Goal: Manage account settings

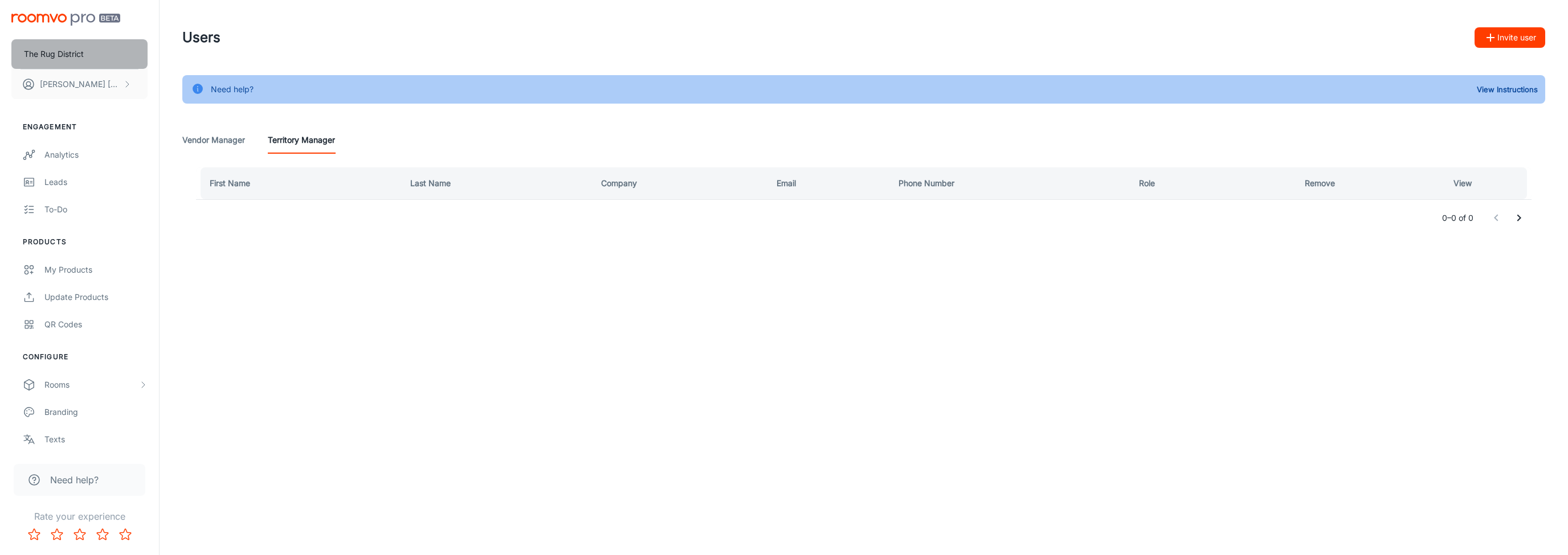
click at [91, 67] on button "The Rug District" at bounding box center [79, 54] width 136 height 30
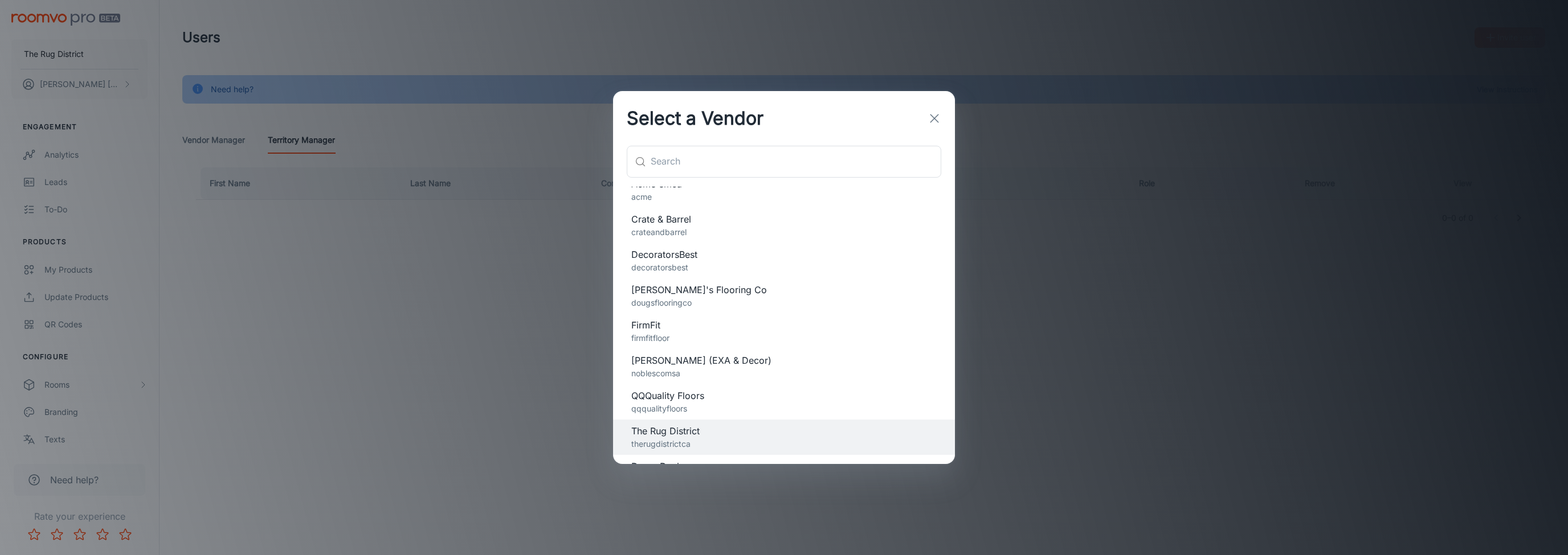
scroll to position [40, 0]
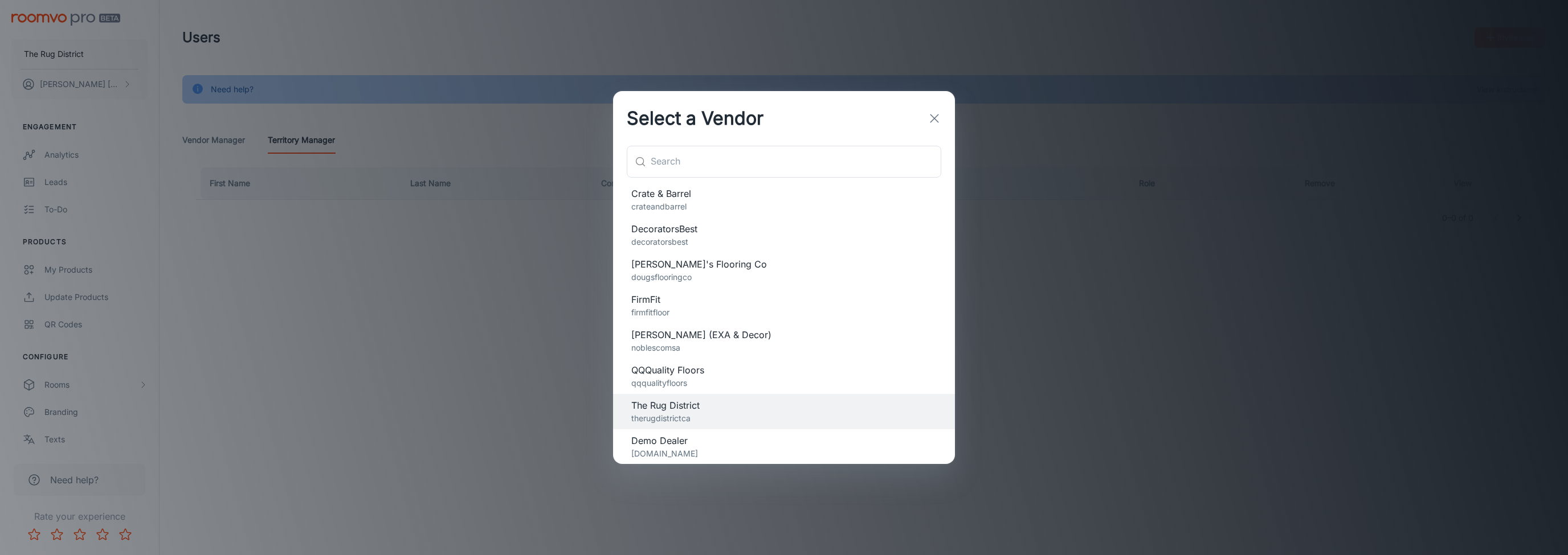
click at [709, 375] on span "QQQuality Floors" at bounding box center [784, 370] width 305 height 14
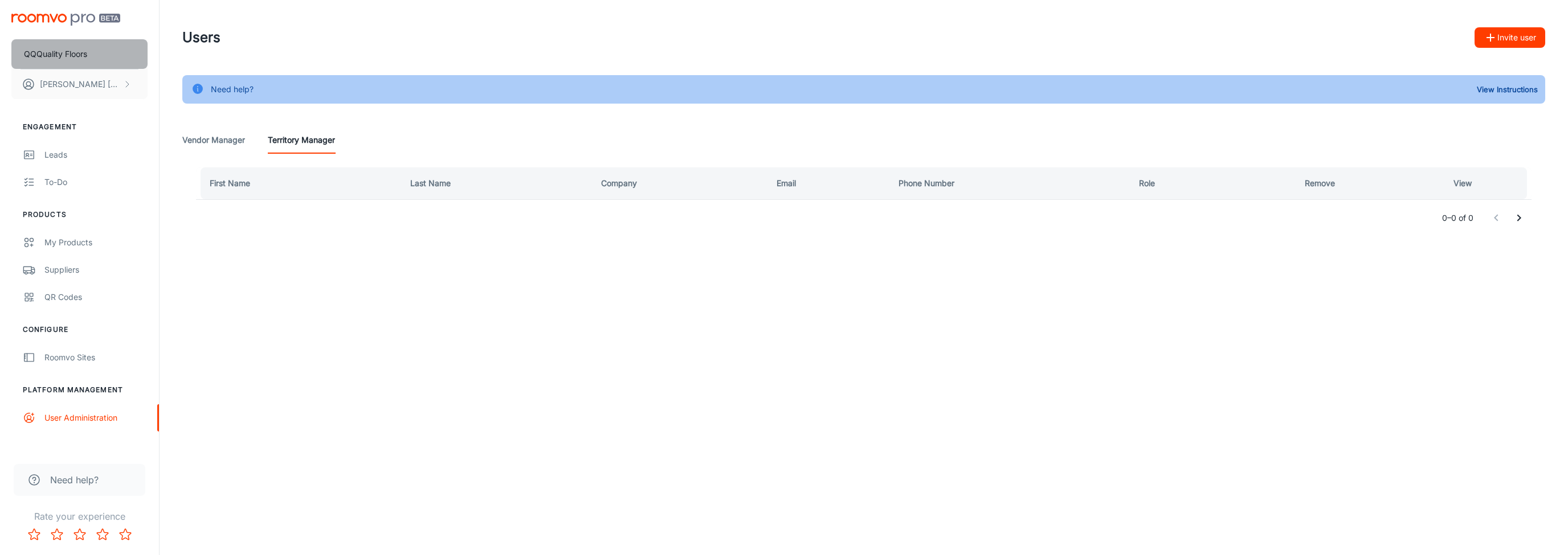
click at [70, 50] on p "QQQuality Floors" at bounding box center [55, 53] width 63 height 12
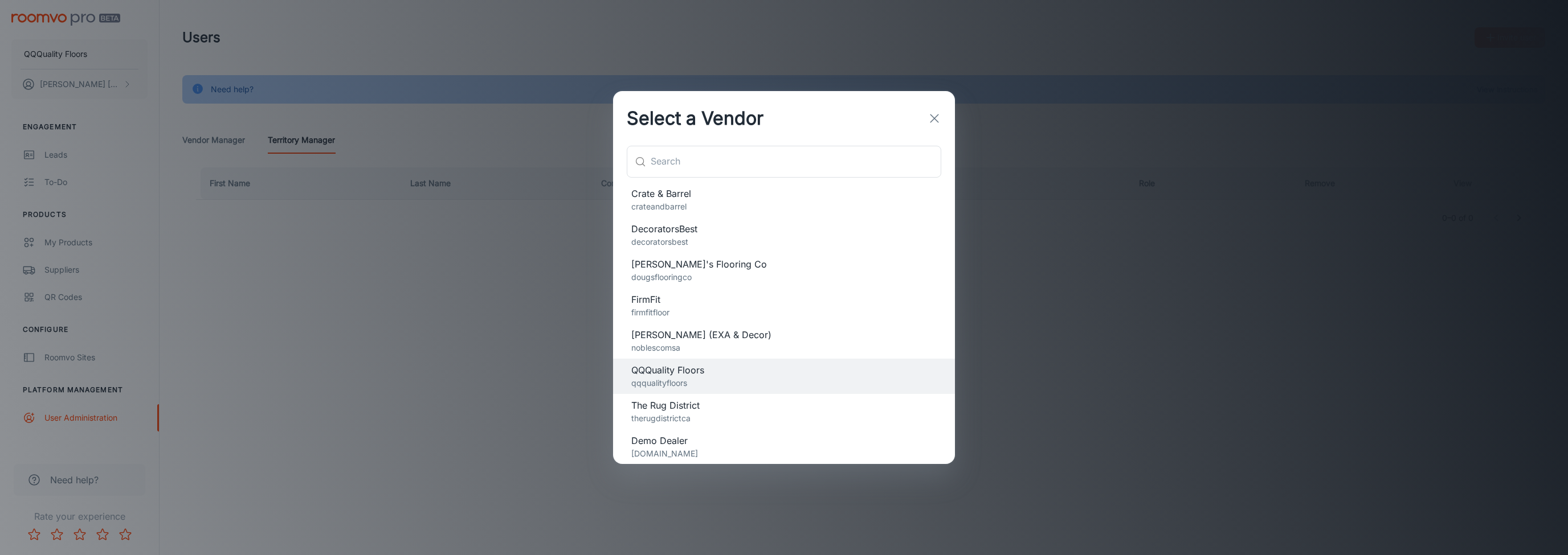
click at [732, 454] on p "[DOMAIN_NAME]" at bounding box center [784, 454] width 305 height 12
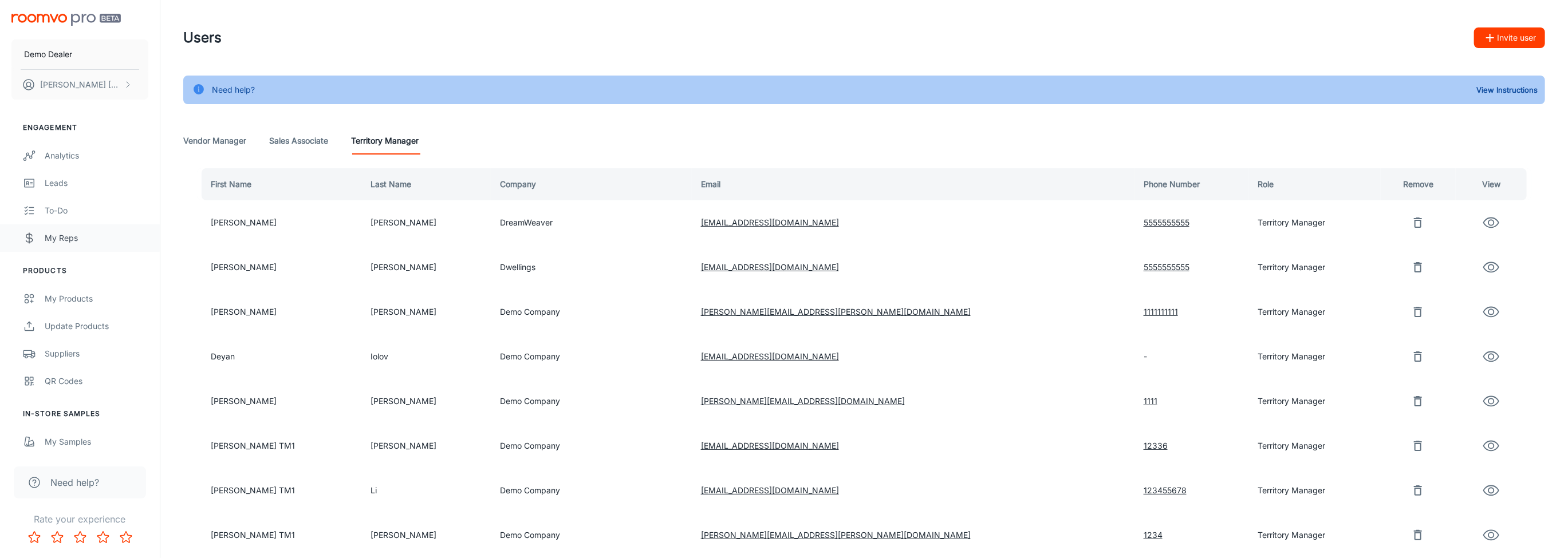
click at [110, 237] on div "My Reps" at bounding box center [96, 237] width 104 height 12
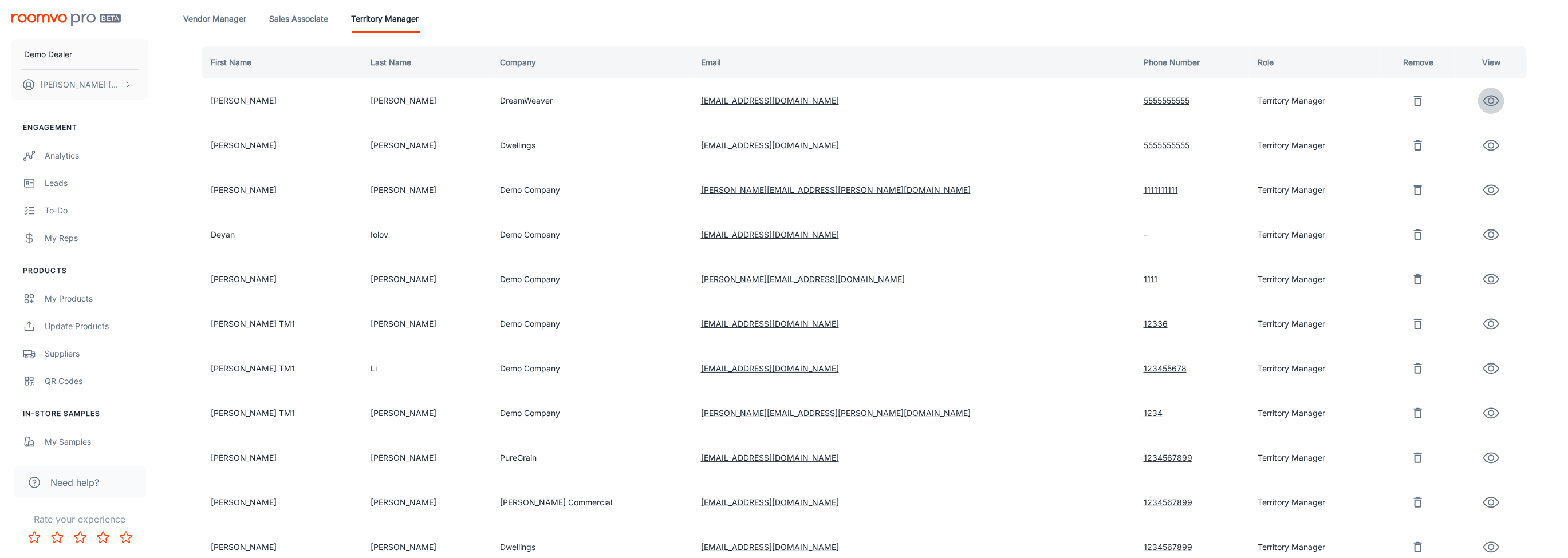
click at [1483, 100] on icon "button" at bounding box center [1491, 101] width 17 height 17
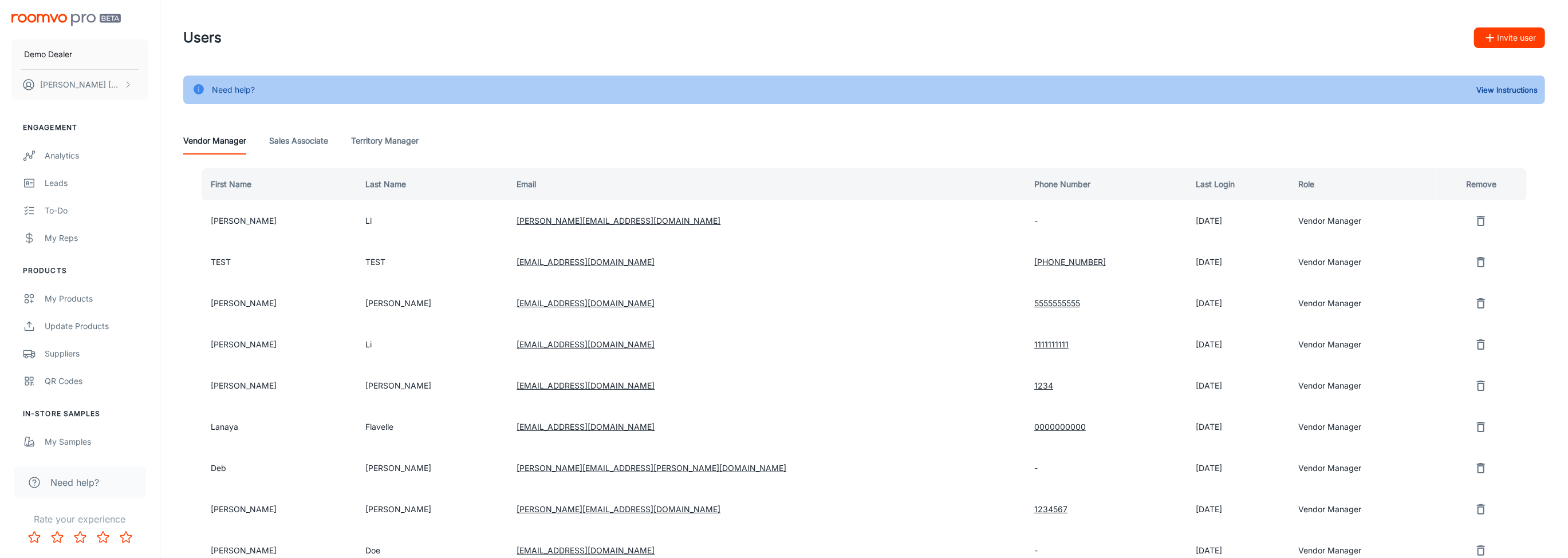
click at [414, 142] on Manager "Territory Manager" at bounding box center [384, 141] width 67 height 28
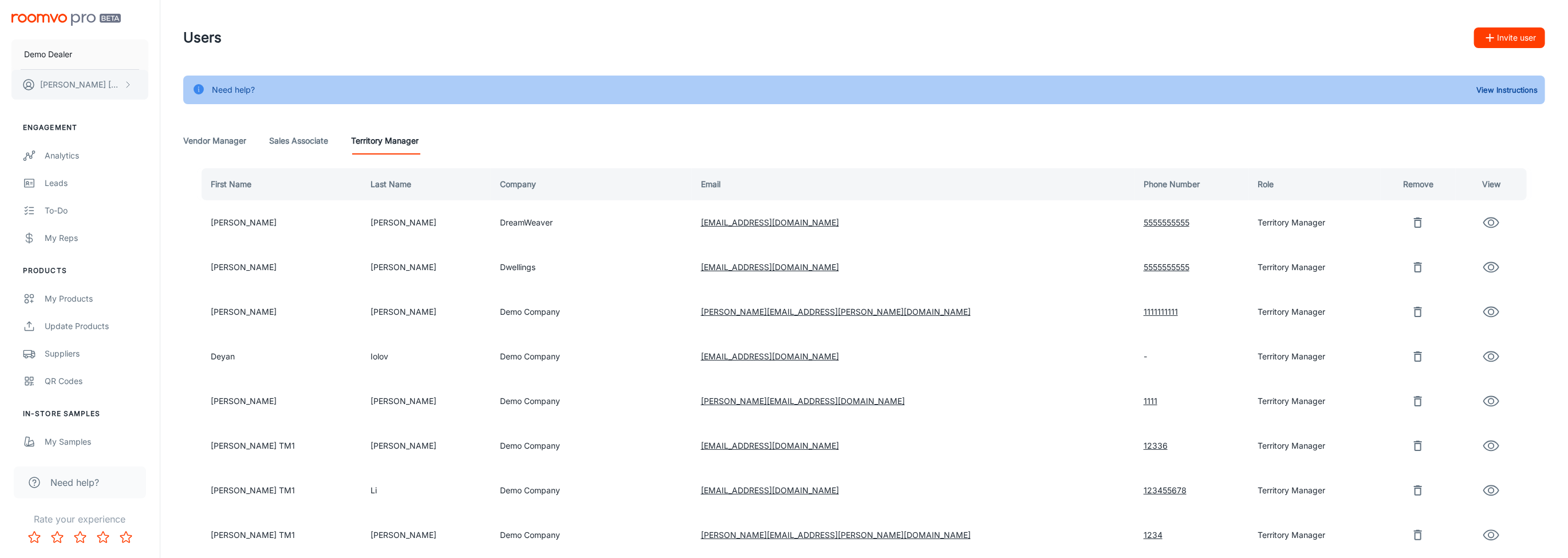
click at [62, 76] on button "[PERSON_NAME]" at bounding box center [80, 85] width 137 height 30
click at [190, 85] on li "User Profile" at bounding box center [179, 84] width 62 height 20
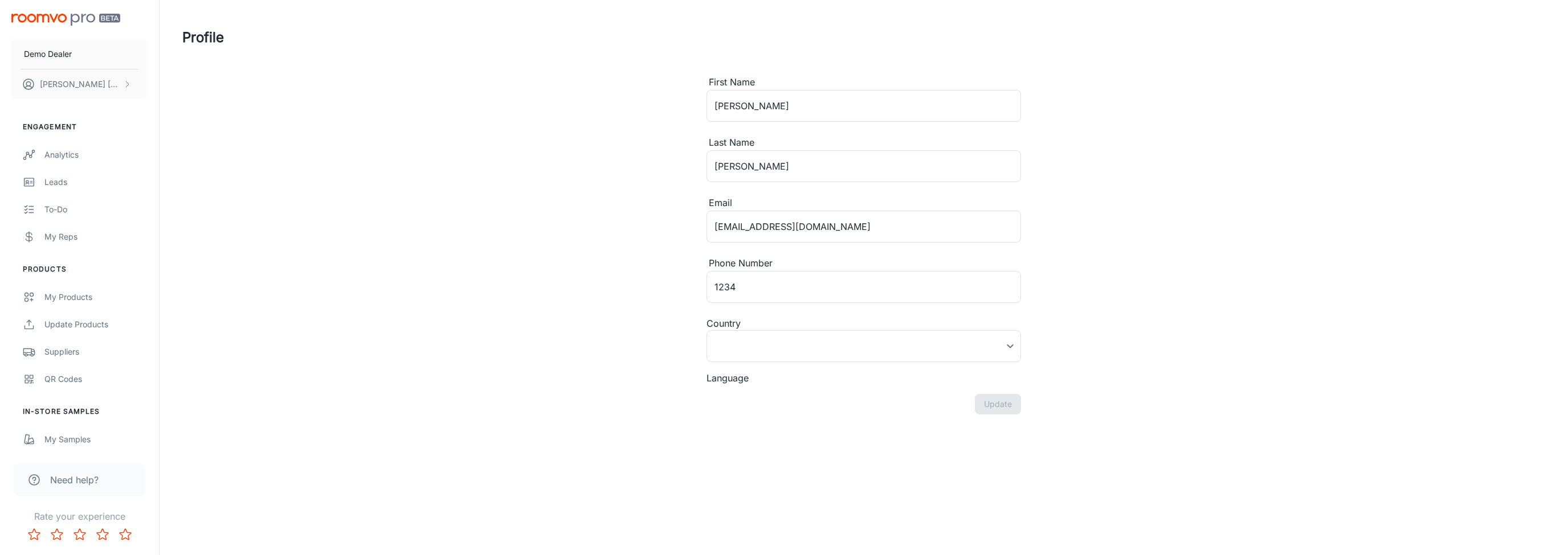
type input "Canada"
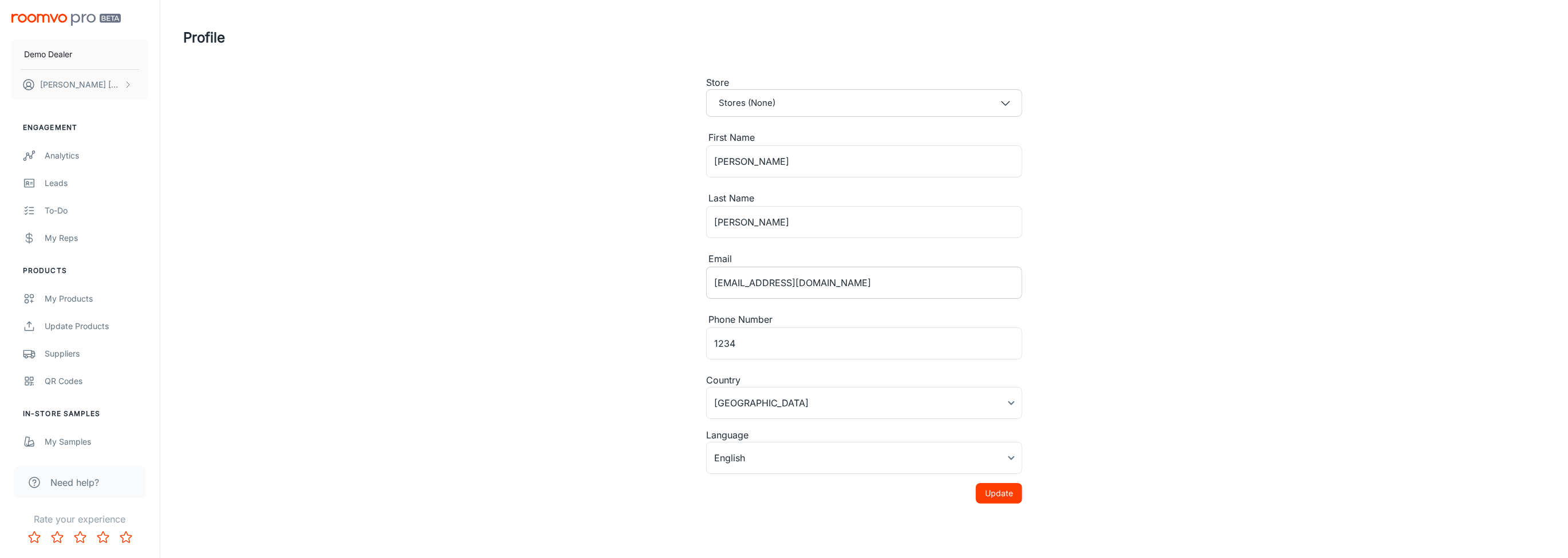
click at [827, 292] on input "nguyenngocnamkhang@gmail.com" at bounding box center [864, 283] width 316 height 32
drag, startPoint x: 910, startPoint y: 279, endPoint x: 607, endPoint y: 265, distance: 303.3
click at [607, 265] on div "Profile Store Stores (None) First Name Khang ​ Last Name Nguyen ​ Email nguyenn…" at bounding box center [864, 270] width 1389 height 541
click at [635, 258] on div "Profile Store Stores (None) First Name Khang ​ Last Name Nguyen ​ Email nguyenn…" at bounding box center [864, 270] width 1389 height 541
drag, startPoint x: 937, startPoint y: 291, endPoint x: 633, endPoint y: 262, distance: 305.4
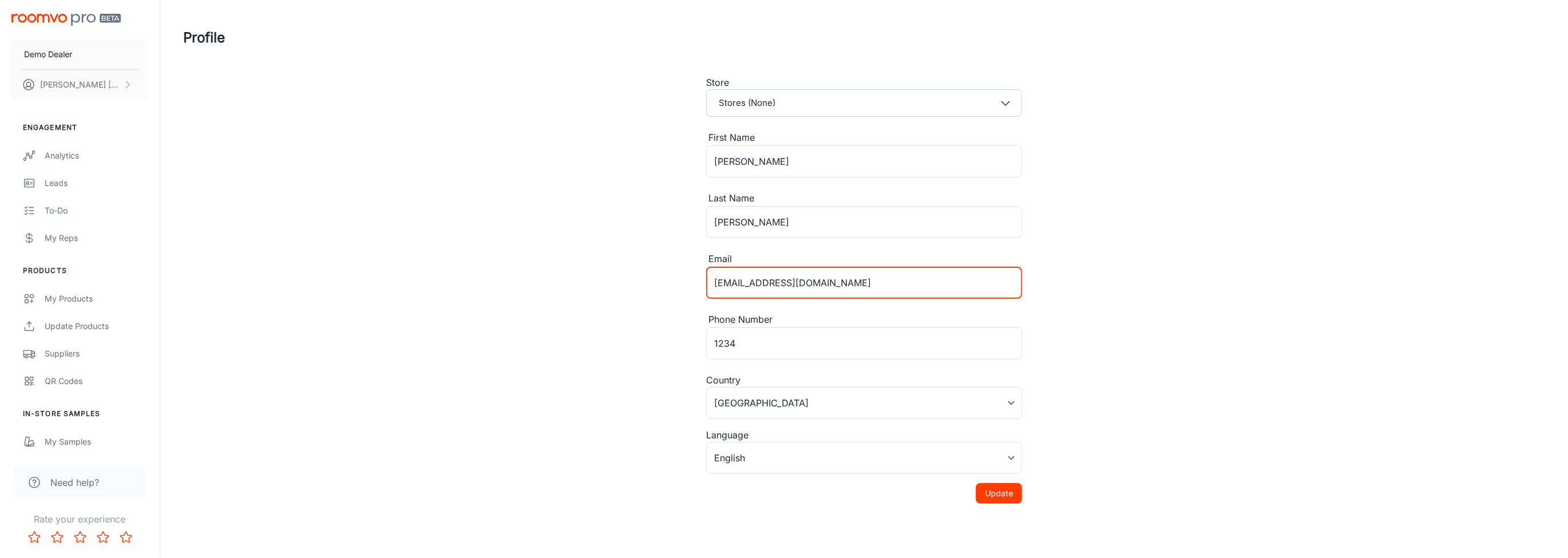
click at [644, 267] on div "Profile Store Stores (None) First Name Khang ​ Last Name Nguyen ​ Email nguyenn…" at bounding box center [864, 270] width 1389 height 541
click at [358, 101] on div "Profile Store Stores (None) First Name Khang ​ Last Name Nguyen ​ Email nguyenn…" at bounding box center [864, 270] width 1389 height 541
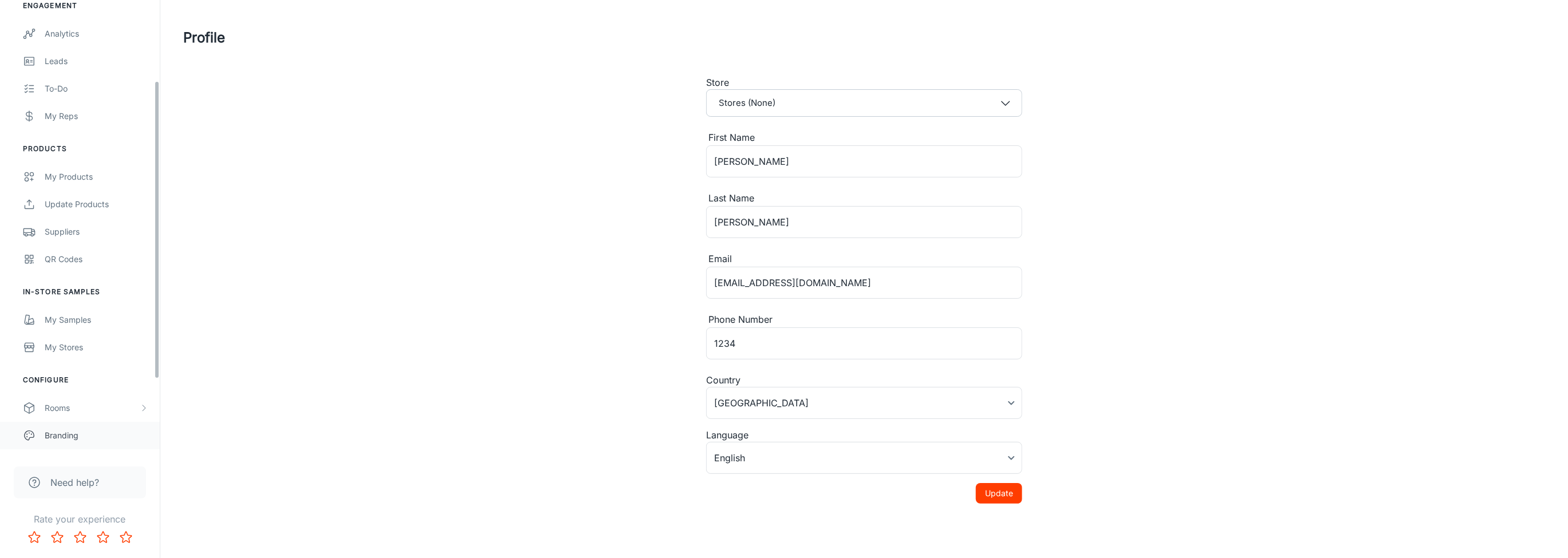
scroll to position [234, 0]
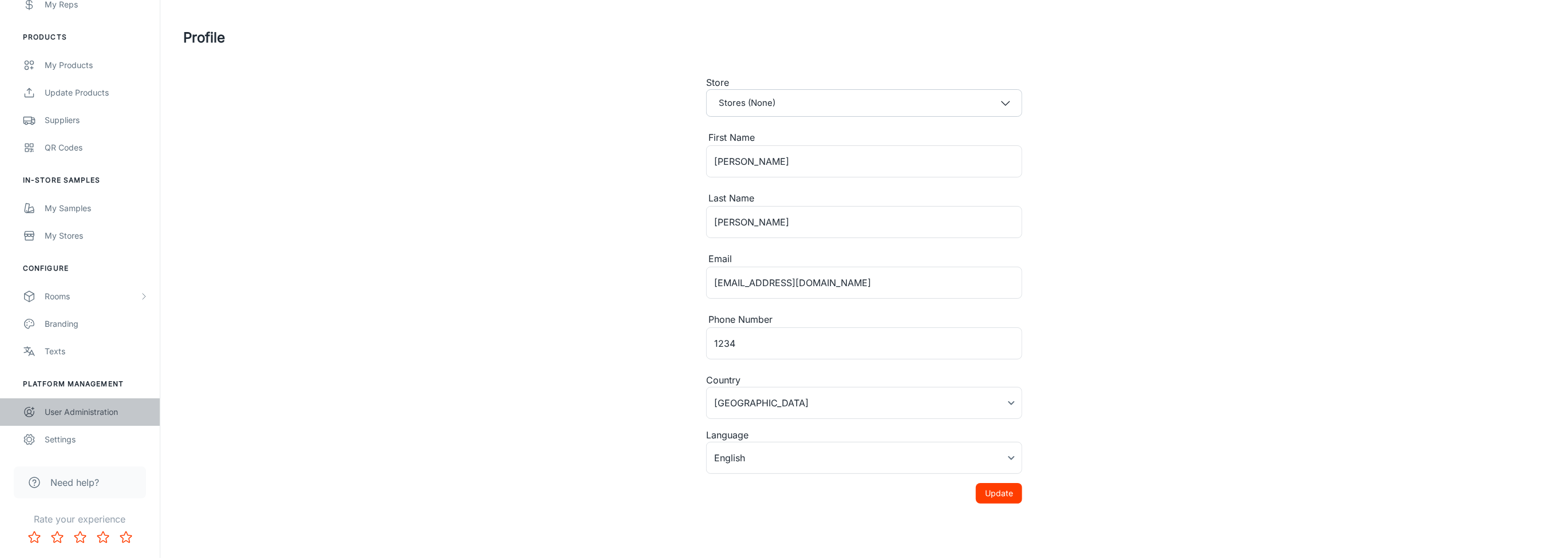
click at [101, 414] on div "User Administration" at bounding box center [96, 412] width 104 height 12
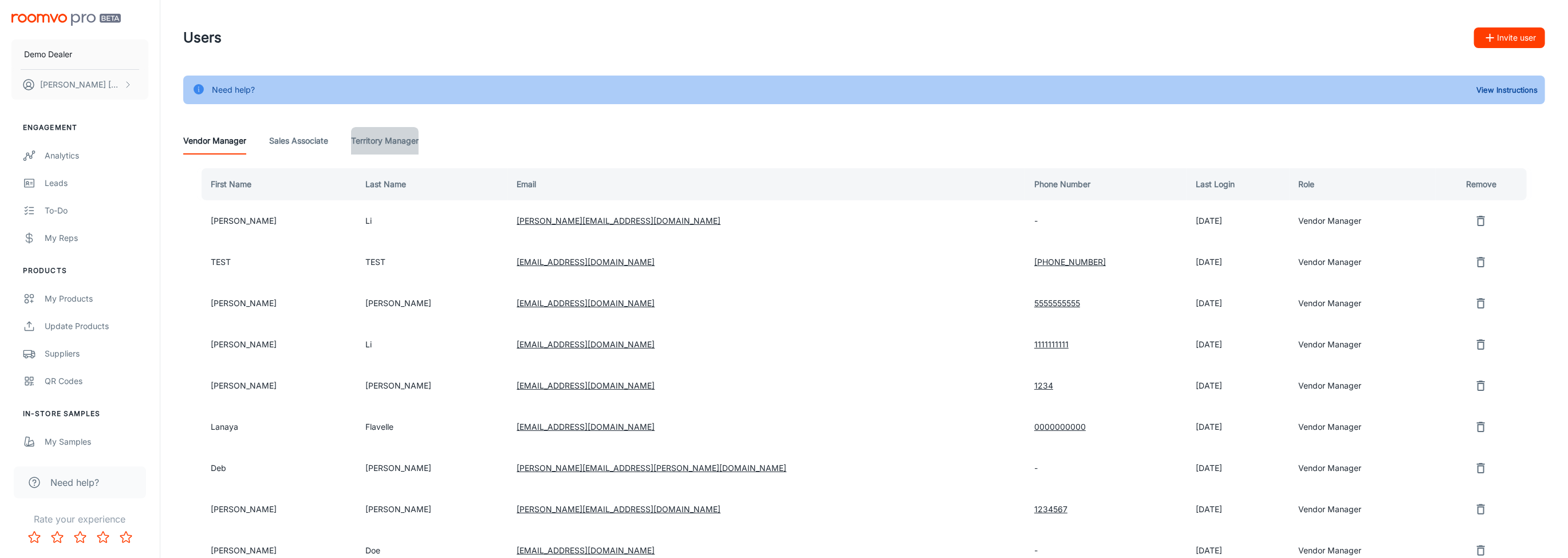
click at [368, 143] on Manager "Territory Manager" at bounding box center [384, 141] width 67 height 28
